Goal: Task Accomplishment & Management: Manage account settings

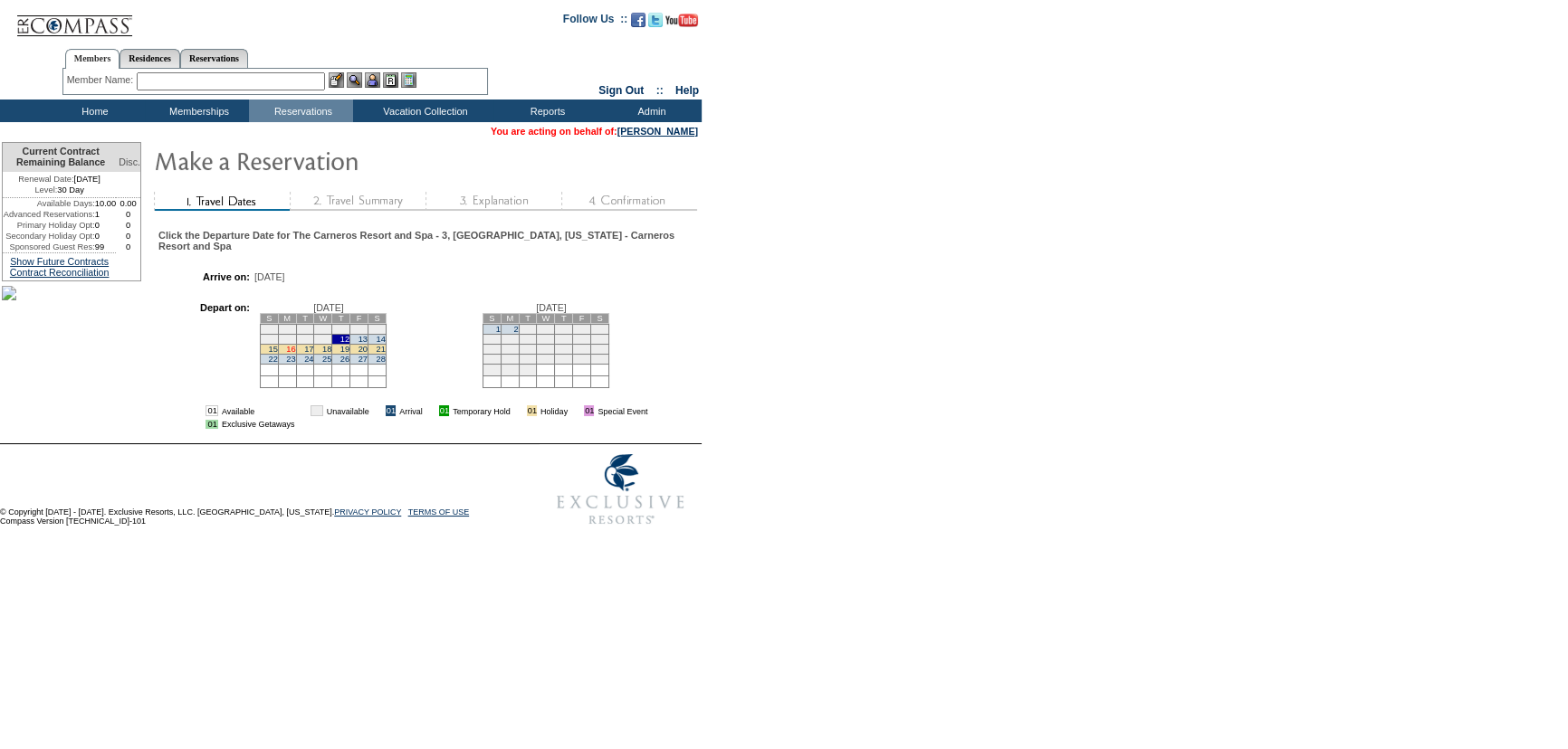
click at [296, 354] on link "16" at bounding box center [290, 349] width 9 height 9
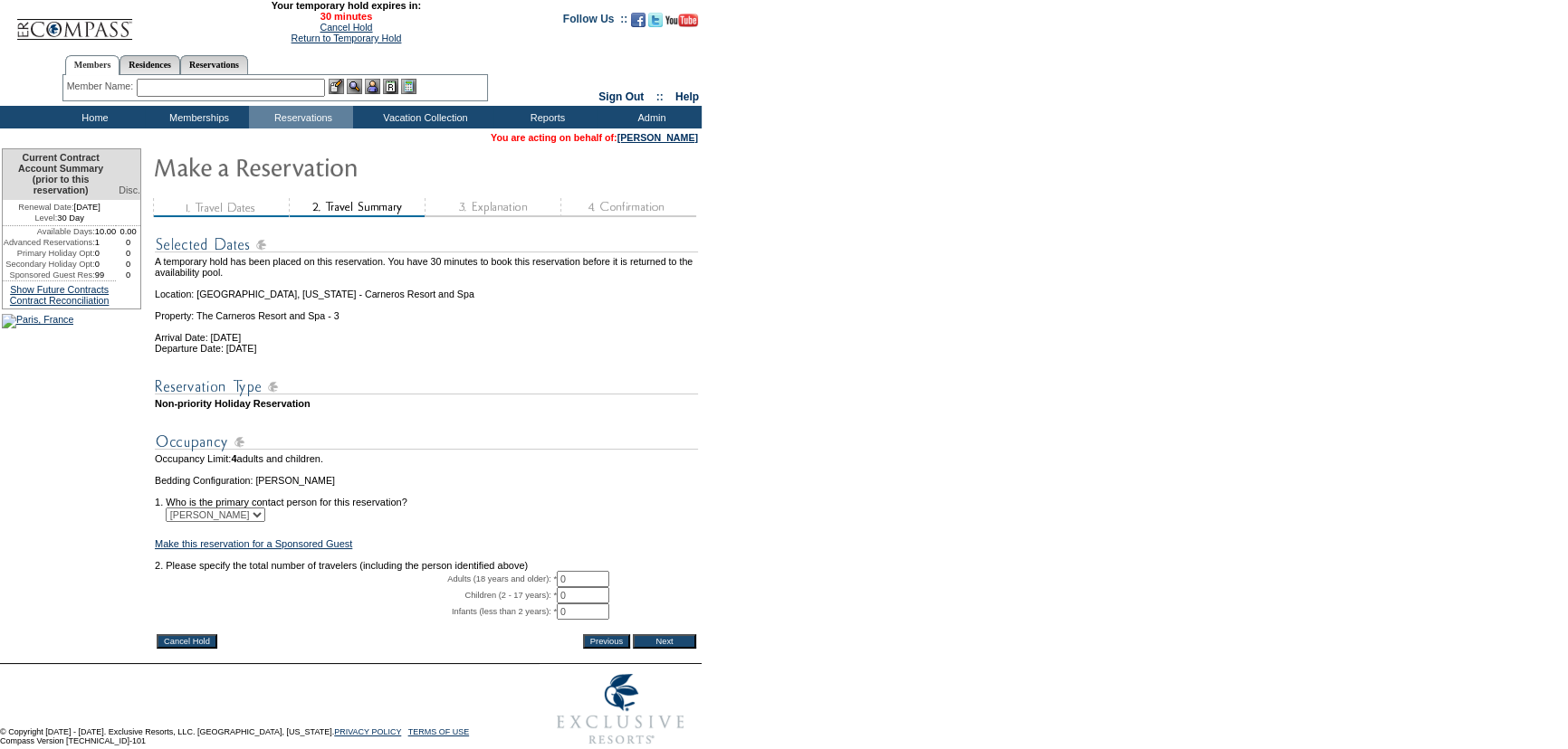
click at [217, 649] on input "Cancel Hold" at bounding box center [186, 641] width 60 height 14
click at [674, 141] on link "[PERSON_NAME]" at bounding box center [658, 137] width 81 height 11
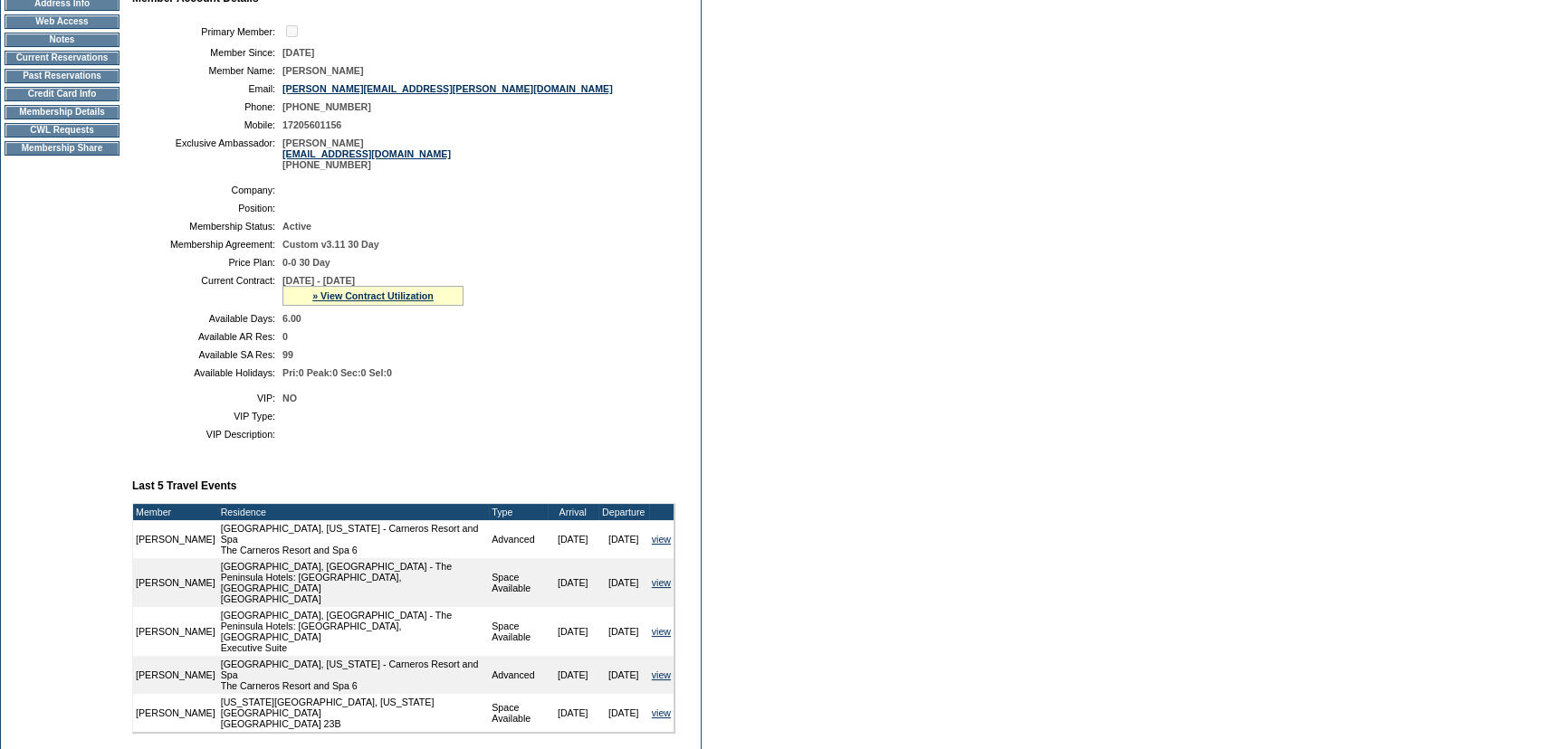
scroll to position [246, 0]
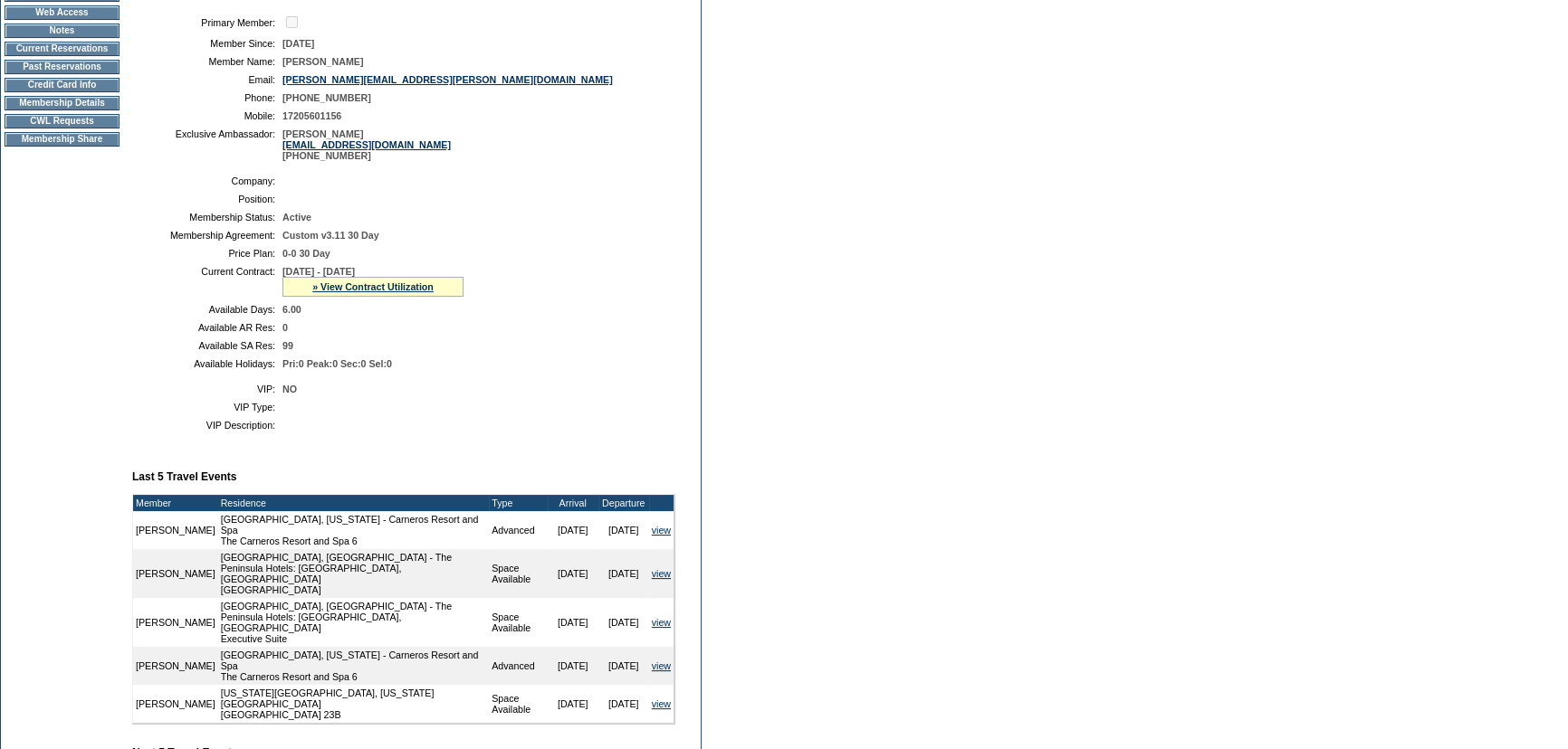
click at [108, 129] on td "CWL Requests" at bounding box center [62, 121] width 115 height 14
